Goal: Information Seeking & Learning: Learn about a topic

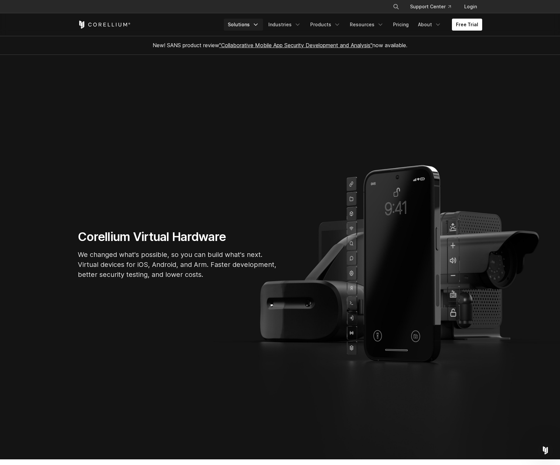
click at [256, 24] on link "Solutions" at bounding box center [243, 25] width 39 height 12
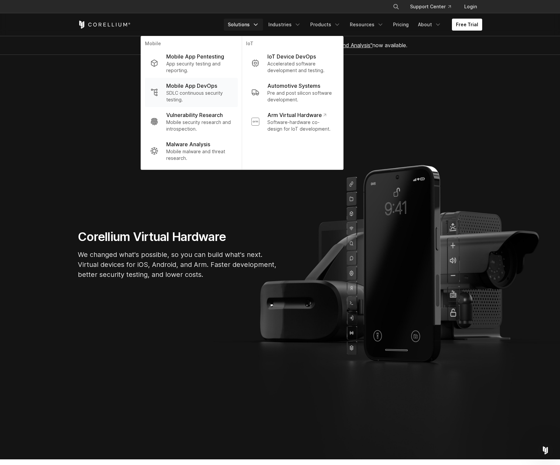
click at [193, 99] on p "SDLC continuous security testing." at bounding box center [199, 96] width 66 height 13
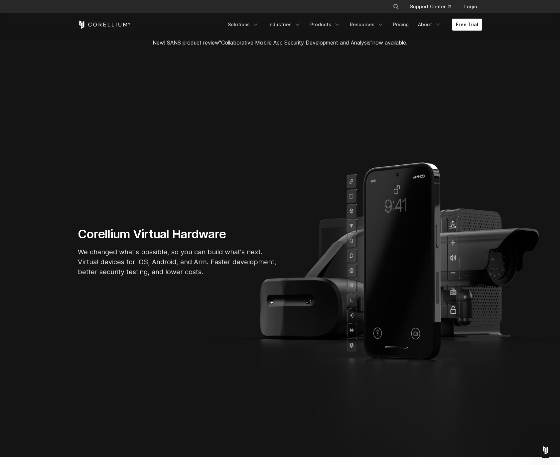
scroll to position [4, 0]
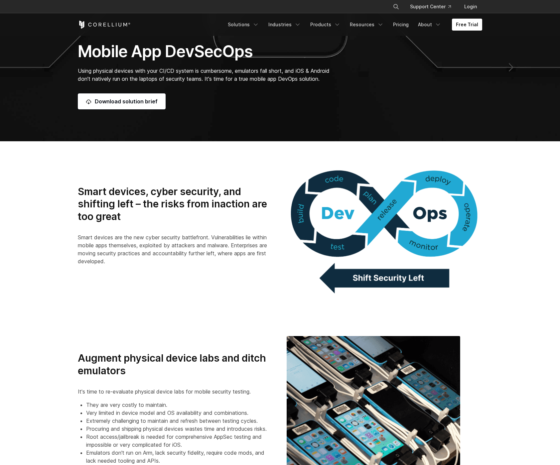
click at [172, 194] on h3 "Smart devices, cyber security, and shifting left – the risks from inaction are …" at bounding box center [175, 205] width 195 height 38
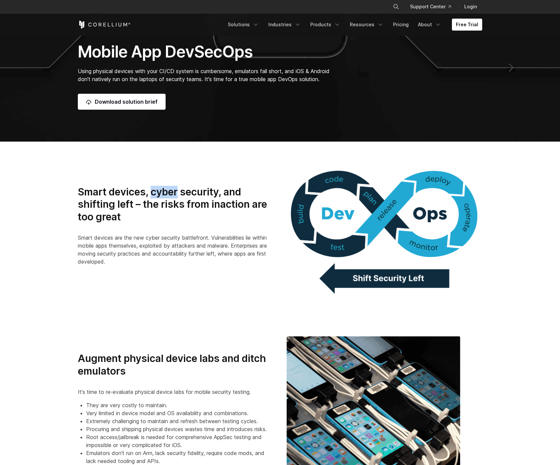
click at [172, 194] on h3 "Smart devices, cyber security, and shifting left – the risks from inaction are …" at bounding box center [175, 205] width 195 height 38
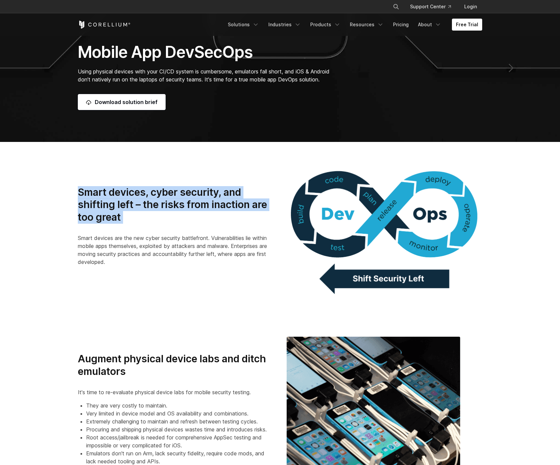
drag, startPoint x: 172, startPoint y: 194, endPoint x: 173, endPoint y: 199, distance: 5.7
click at [172, 194] on h3 "Smart devices, cyber security, and shifting left – the risks from inaction are …" at bounding box center [175, 205] width 195 height 38
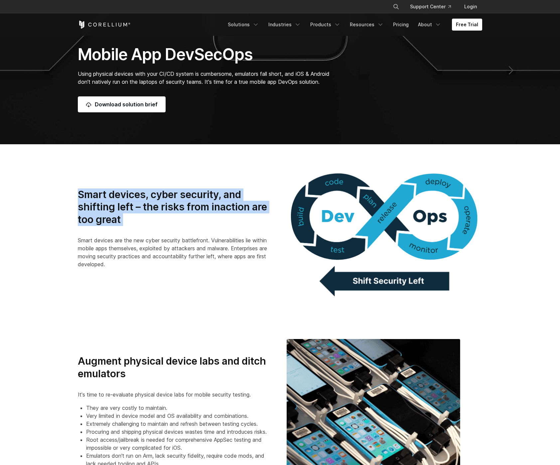
click at [185, 223] on h3 "Smart devices, cyber security, and shifting left – the risks from inaction are …" at bounding box center [175, 208] width 195 height 38
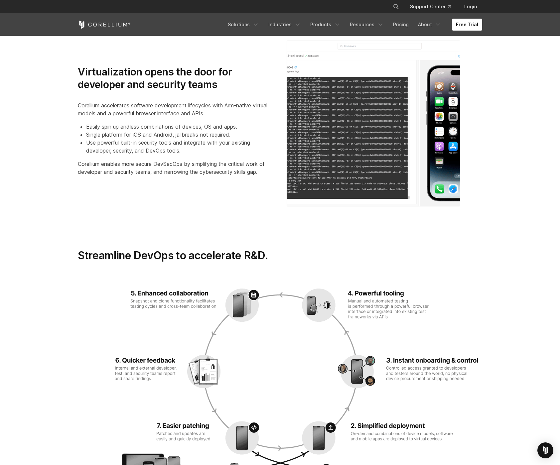
scroll to position [805, 0]
click at [148, 135] on li "Single platform for iOS and Android, jailbreaks not required." at bounding box center [179, 134] width 187 height 8
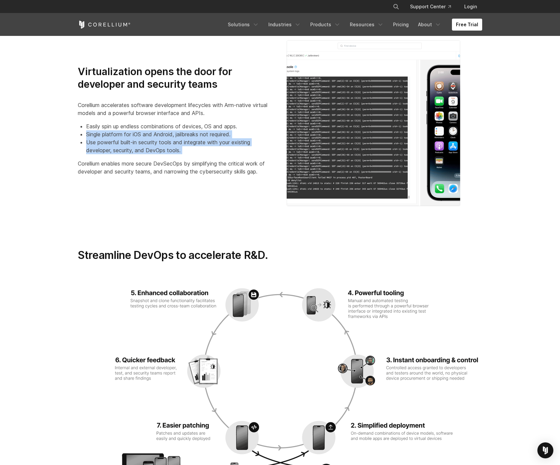
drag, startPoint x: 148, startPoint y: 135, endPoint x: 151, endPoint y: 150, distance: 14.9
click at [151, 150] on ul "Easily spin up endless combinations of devices, OS and apps. Single platform fo…" at bounding box center [175, 138] width 195 height 32
click at [151, 150] on li "Use powerful built-in security tools and integrate with your existing developer…" at bounding box center [179, 146] width 187 height 16
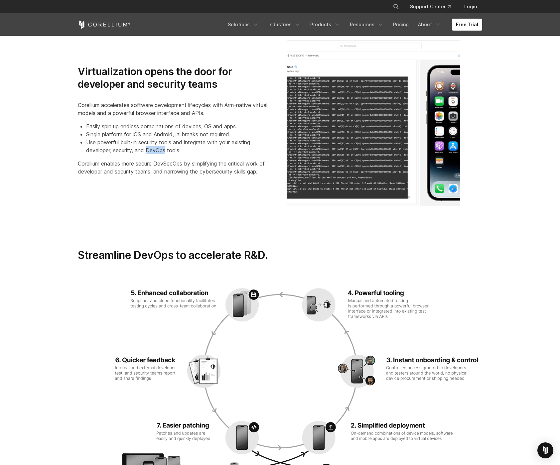
click at [151, 150] on li "Use powerful built-in security tools and integrate with your existing developer…" at bounding box center [179, 146] width 187 height 16
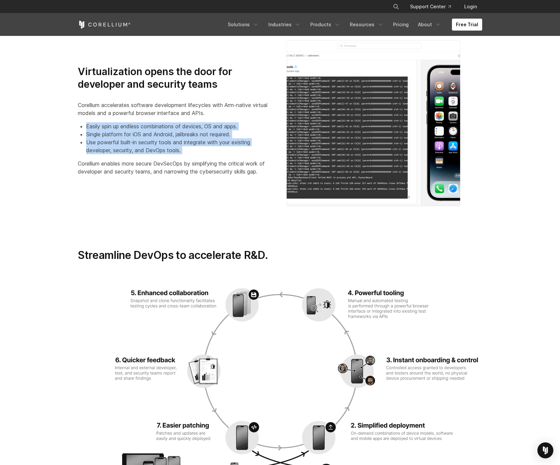
drag, startPoint x: 151, startPoint y: 150, endPoint x: 152, endPoint y: 124, distance: 25.9
click at [152, 124] on ul "Easily spin up endless combinations of devices, OS and apps. Single platform fo…" at bounding box center [175, 138] width 195 height 32
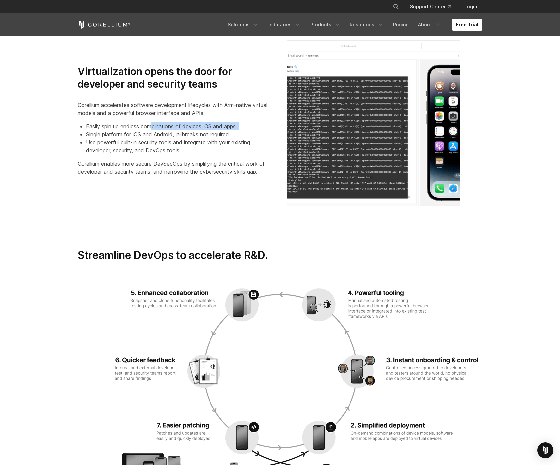
click at [152, 124] on li "Easily spin up endless combinations of devices, OS and apps." at bounding box center [179, 126] width 187 height 8
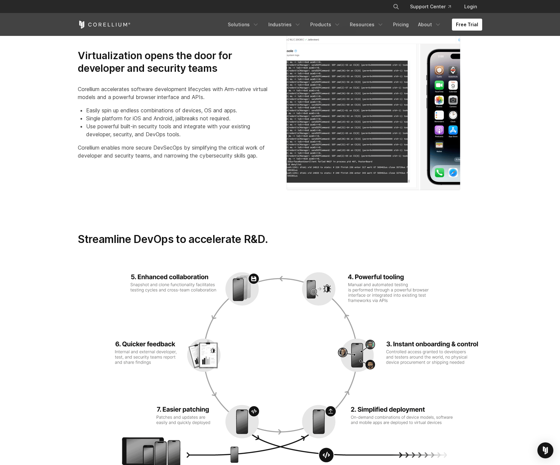
click at [127, 172] on div "Virtualization opens the door for developer and security teams Corellium accele…" at bounding box center [280, 107] width 418 height 166
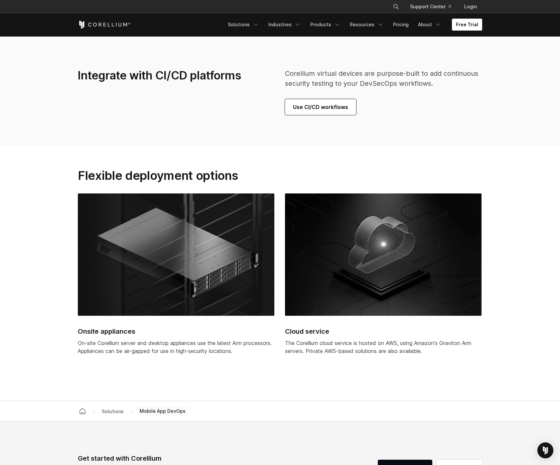
scroll to position [1995, 0]
